Goal: Task Accomplishment & Management: Use online tool/utility

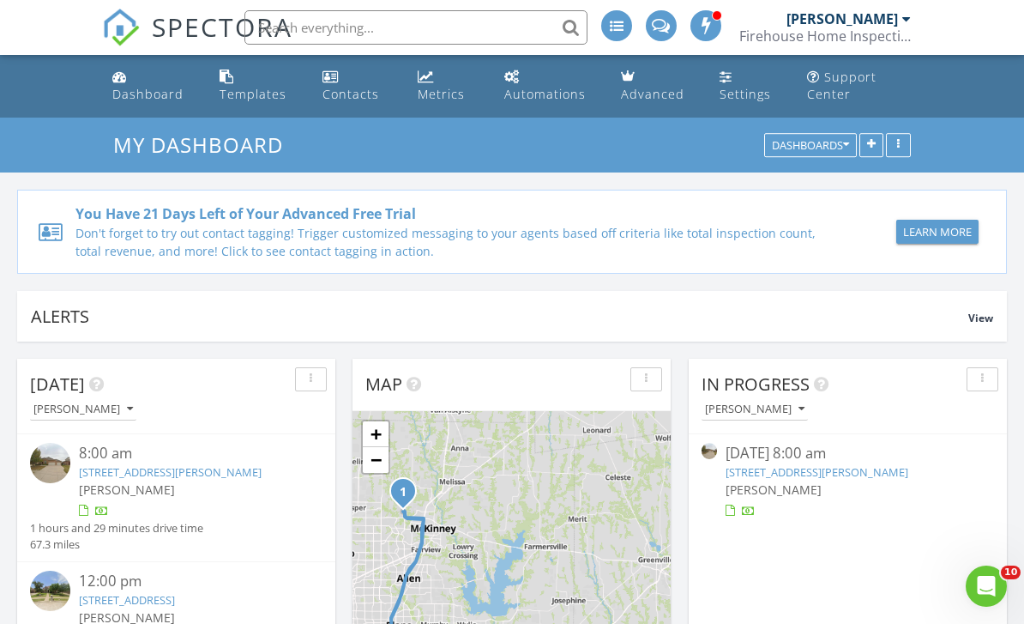
click at [910, 24] on div at bounding box center [907, 19] width 9 height 14
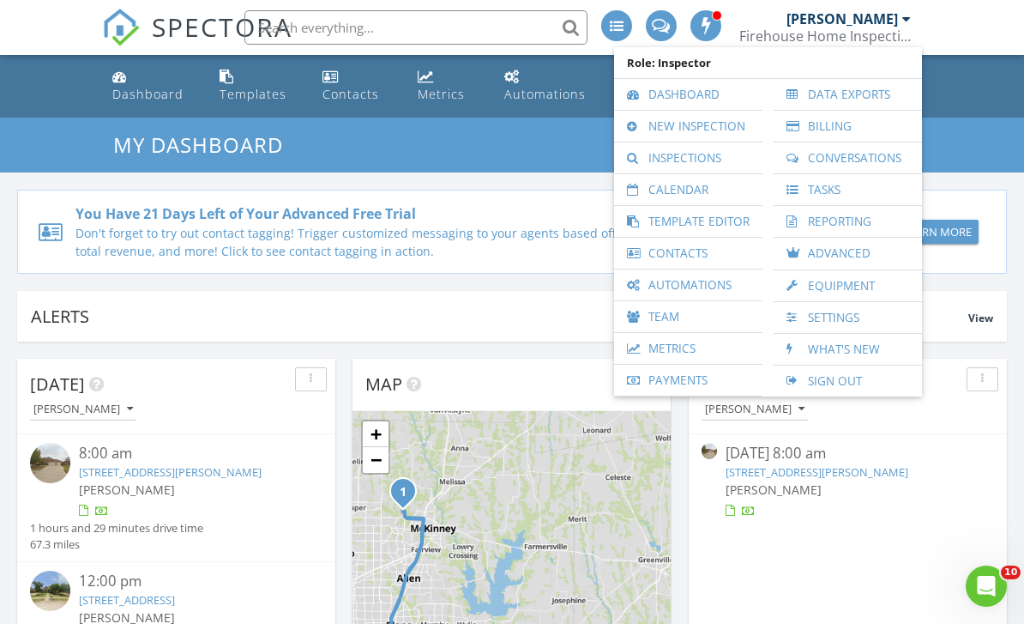
click at [724, 164] on link "Inspections" at bounding box center [688, 157] width 131 height 31
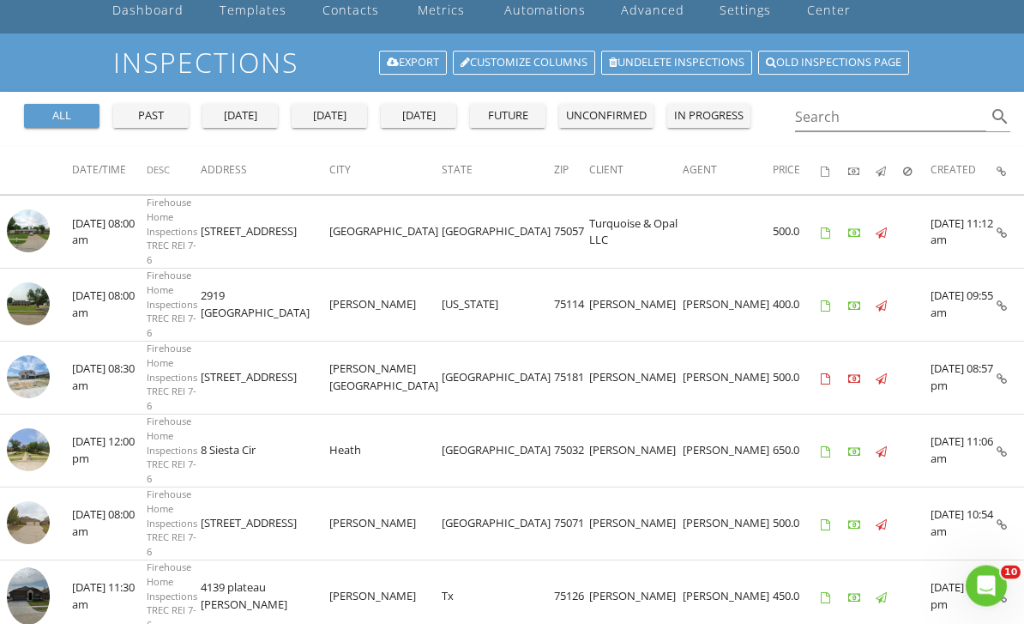
scroll to position [84, 0]
click at [997, 519] on icon at bounding box center [1002, 524] width 10 height 11
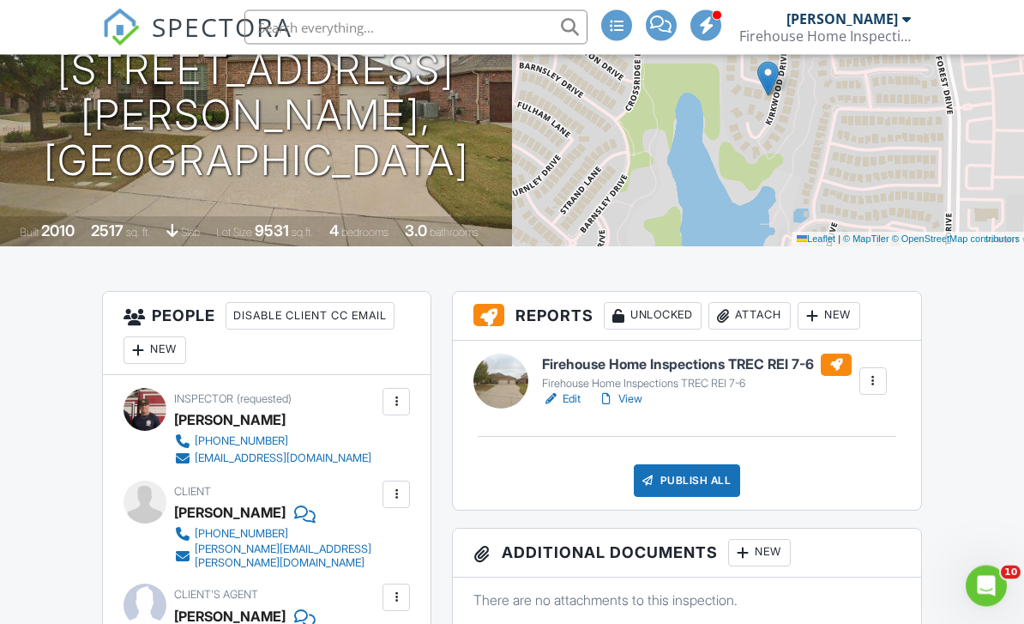
scroll to position [230, 0]
click at [706, 496] on div "Publish All" at bounding box center [687, 480] width 107 height 33
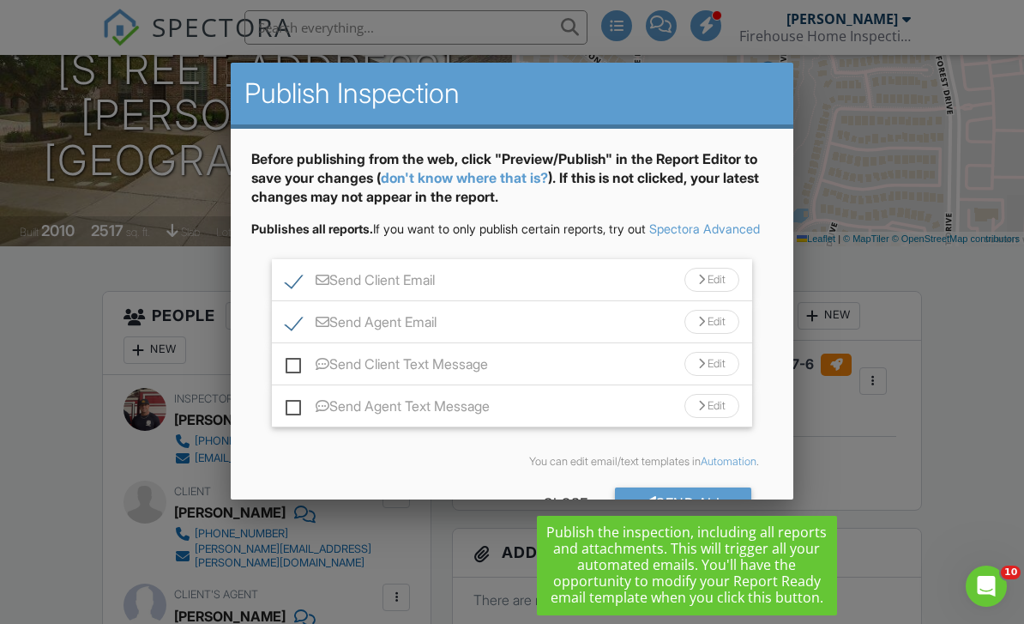
click at [939, 486] on div at bounding box center [512, 304] width 1024 height 780
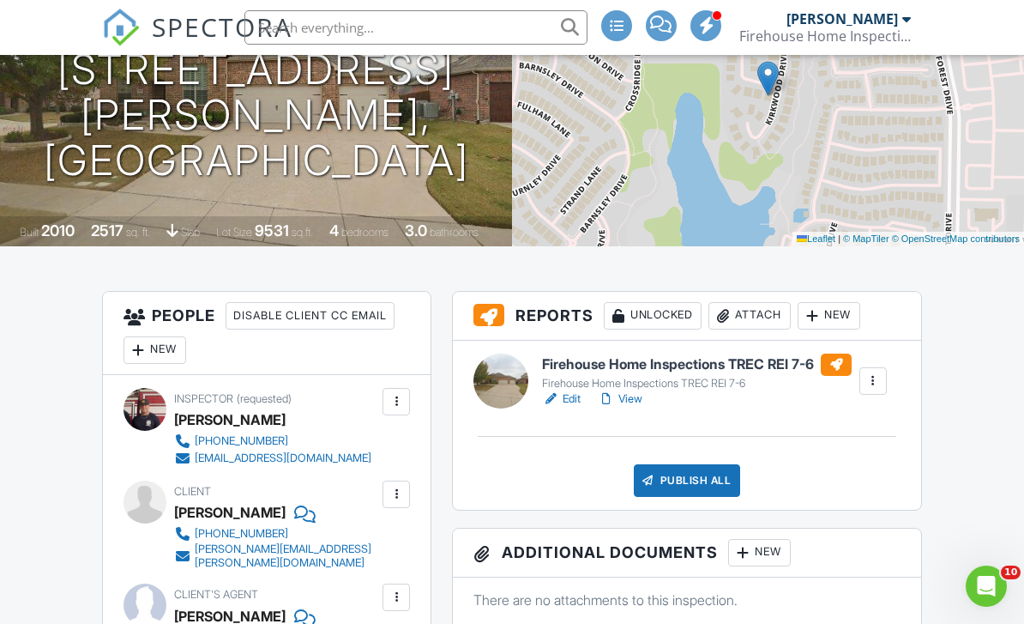
click at [638, 399] on link "View" at bounding box center [620, 398] width 45 height 17
